Goal: Transaction & Acquisition: Purchase product/service

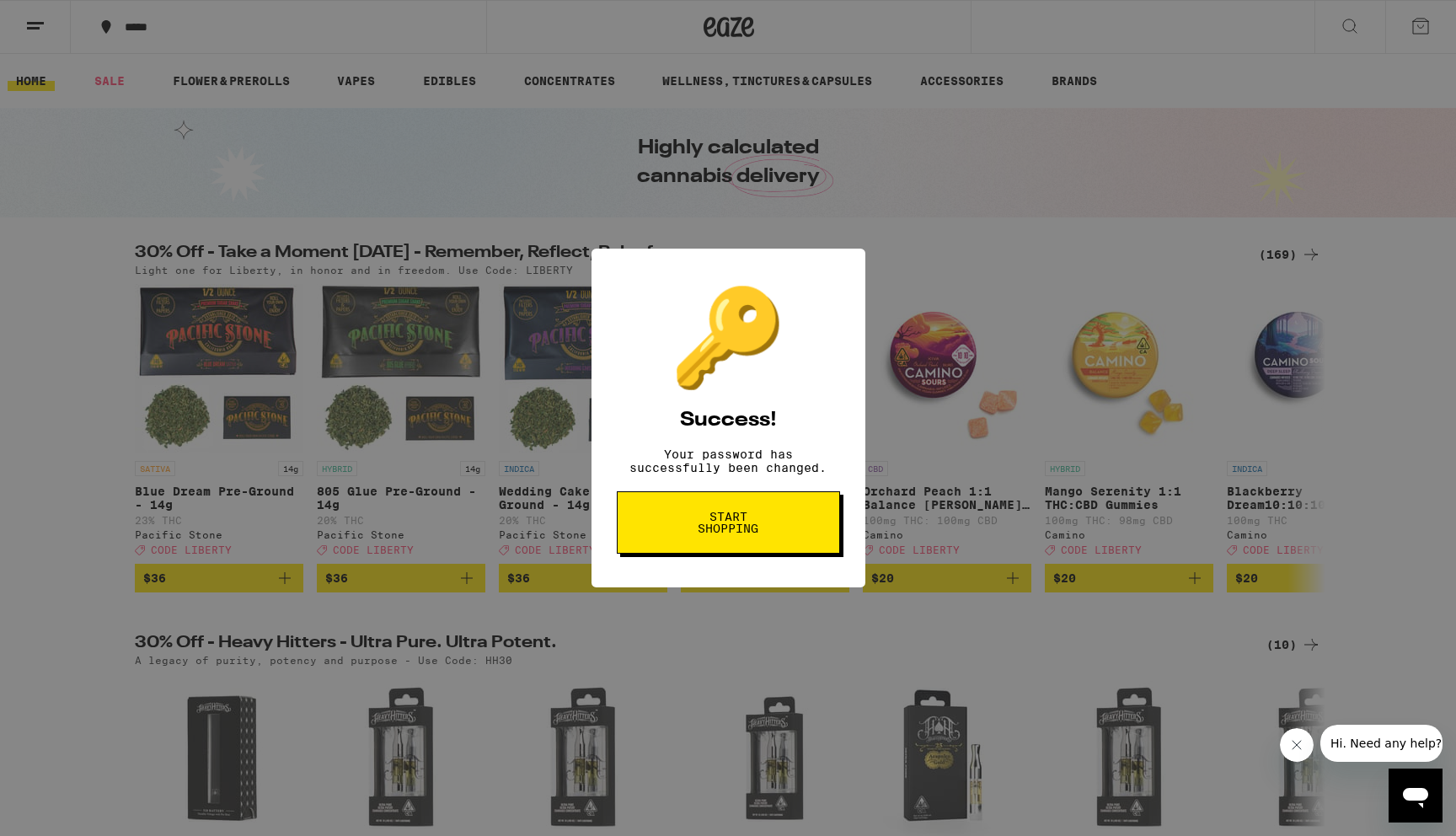
click at [735, 527] on span "Start shopping" at bounding box center [728, 522] width 87 height 24
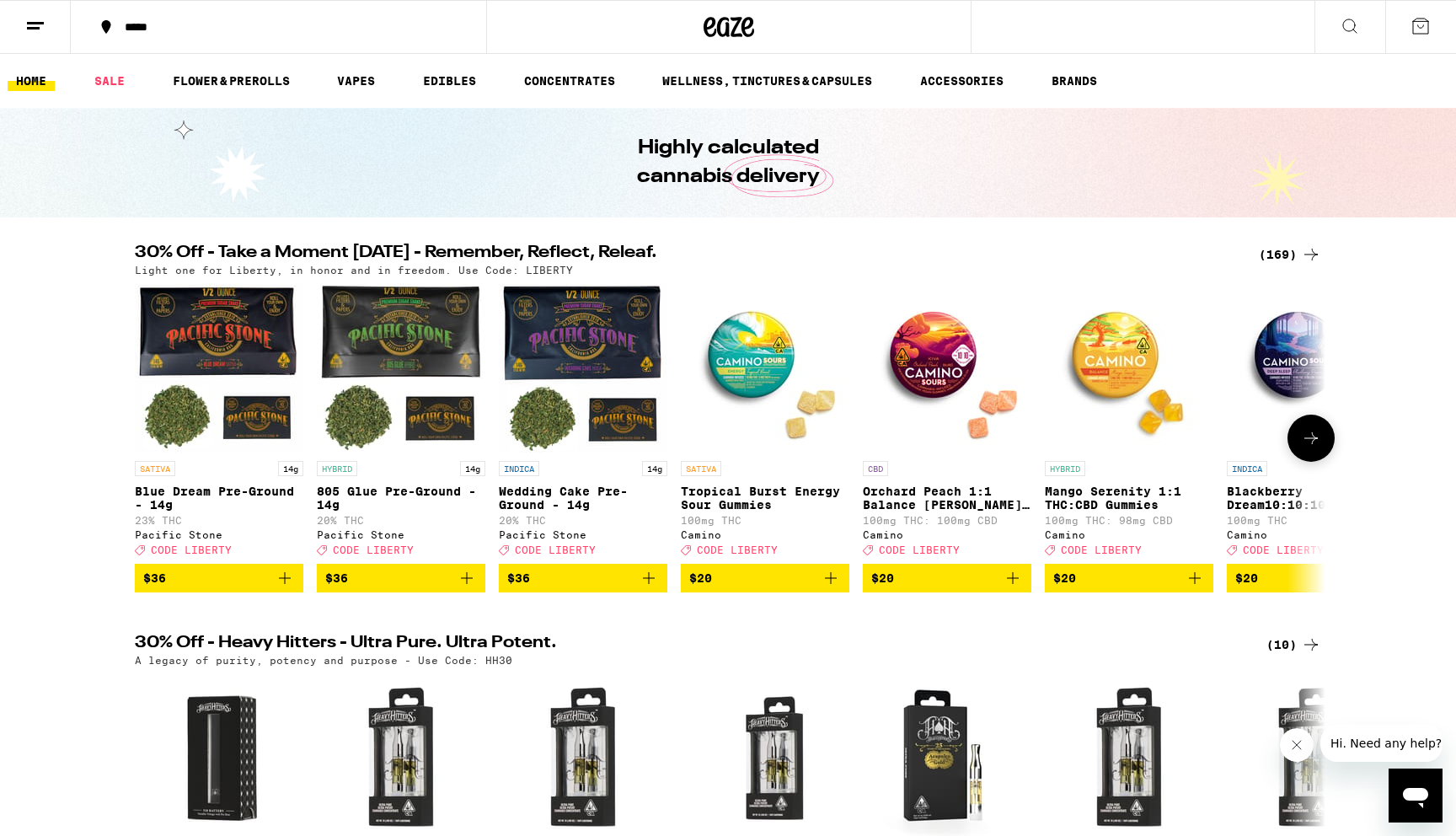
click at [239, 495] on p "Blue Dream Pre-Ground - 14g" at bounding box center [219, 498] width 168 height 27
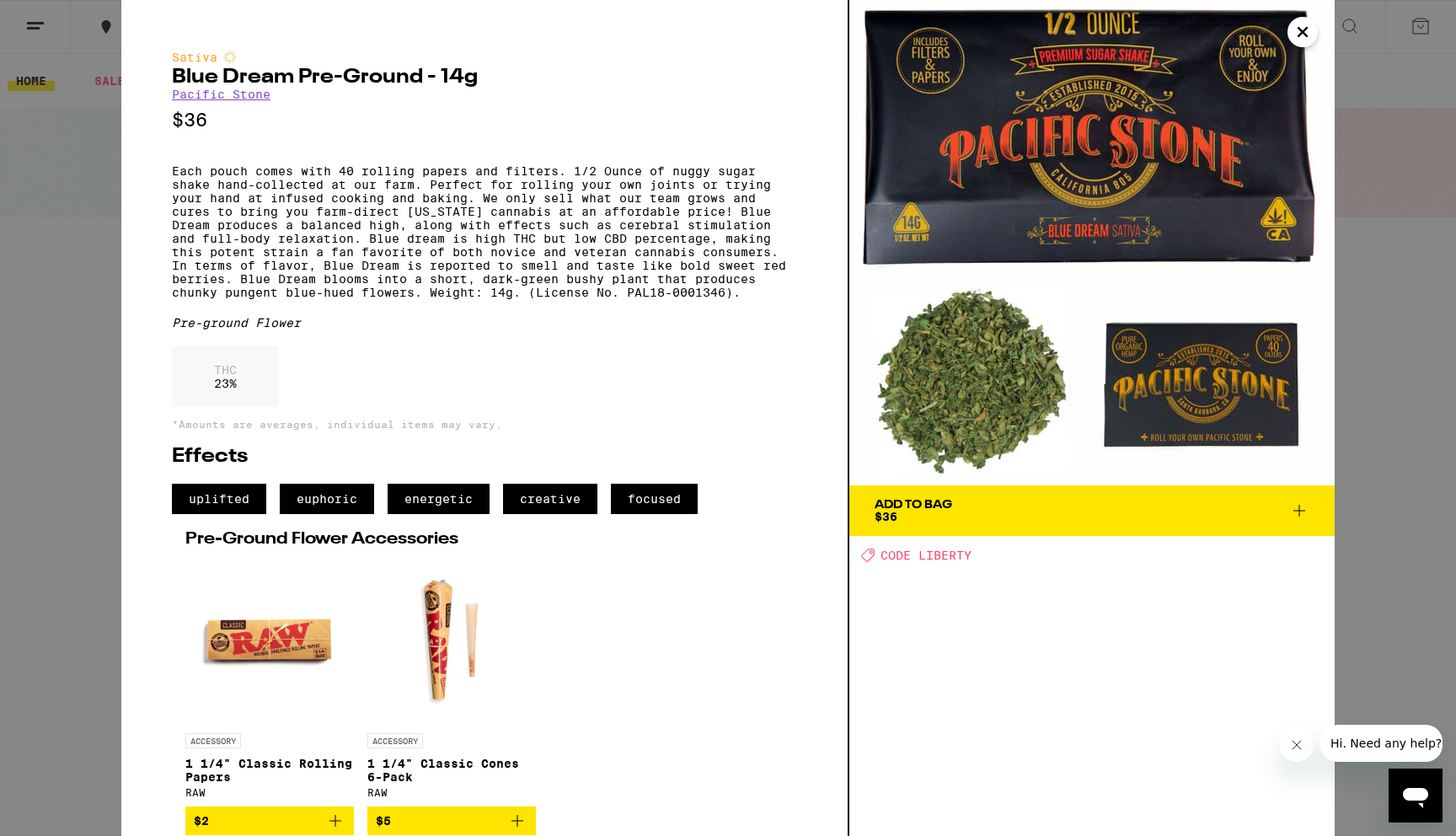
click at [86, 352] on div "Sativa Blue Dream Pre-Ground - 14g Pacific Stone $36 Each pouch comes with 40 r…" at bounding box center [728, 418] width 1456 height 836
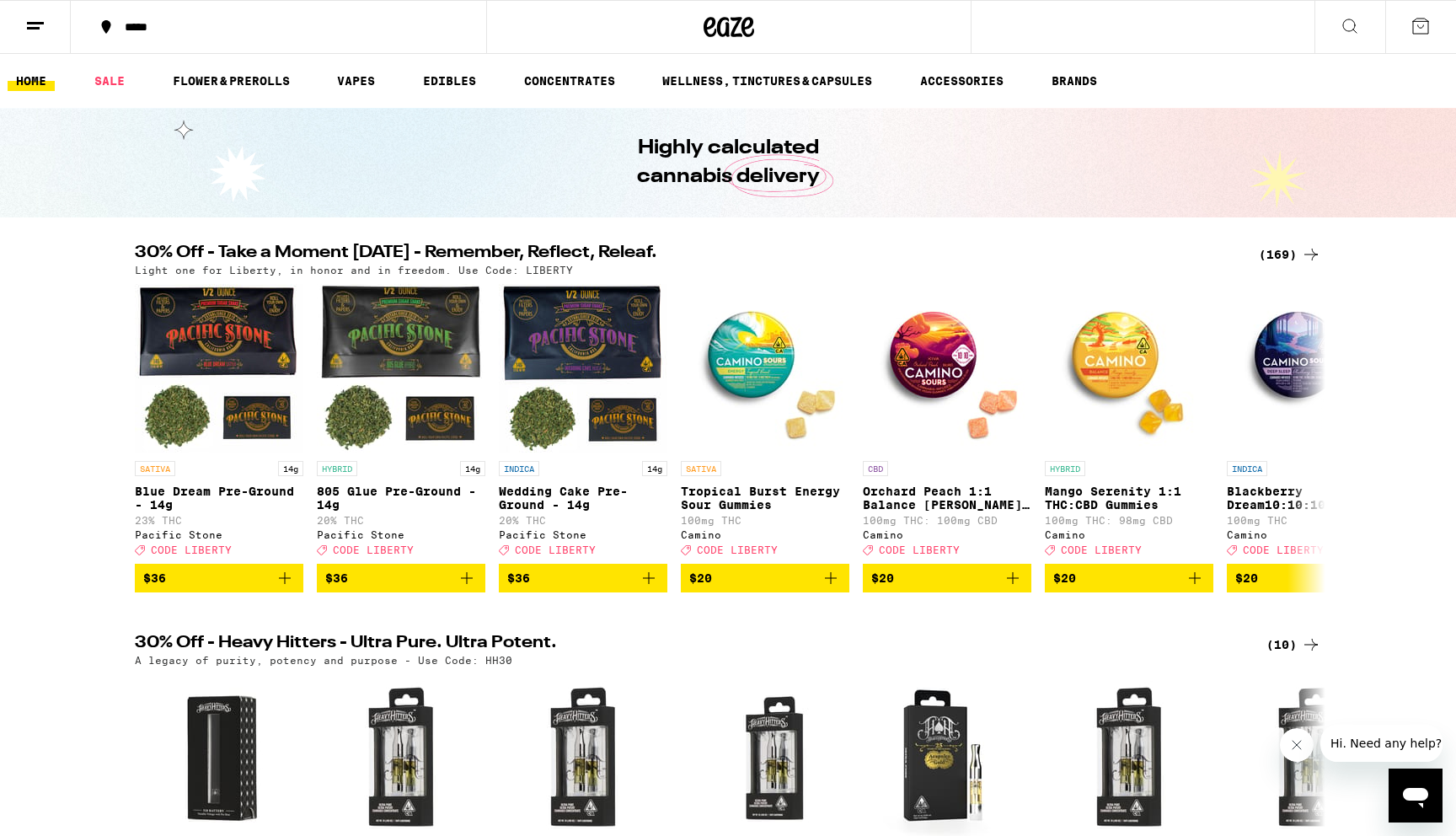
click at [1064, 118] on div "Highly calculated cannabis delivery" at bounding box center [728, 162] width 1456 height 110
